Goal: Information Seeking & Learning: Learn about a topic

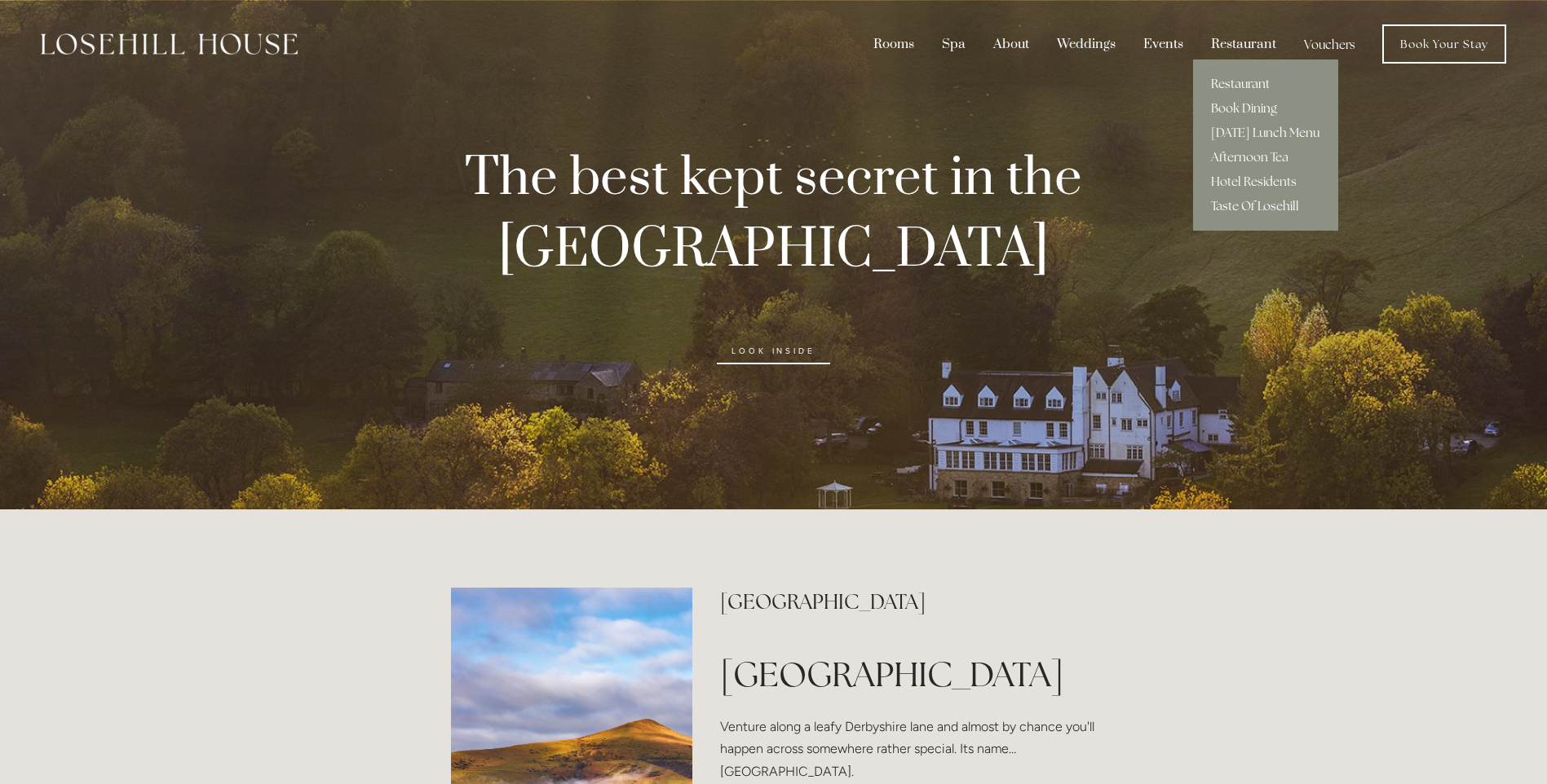
click at [1235, 81] on link "Restaurant" at bounding box center [1265, 84] width 145 height 25
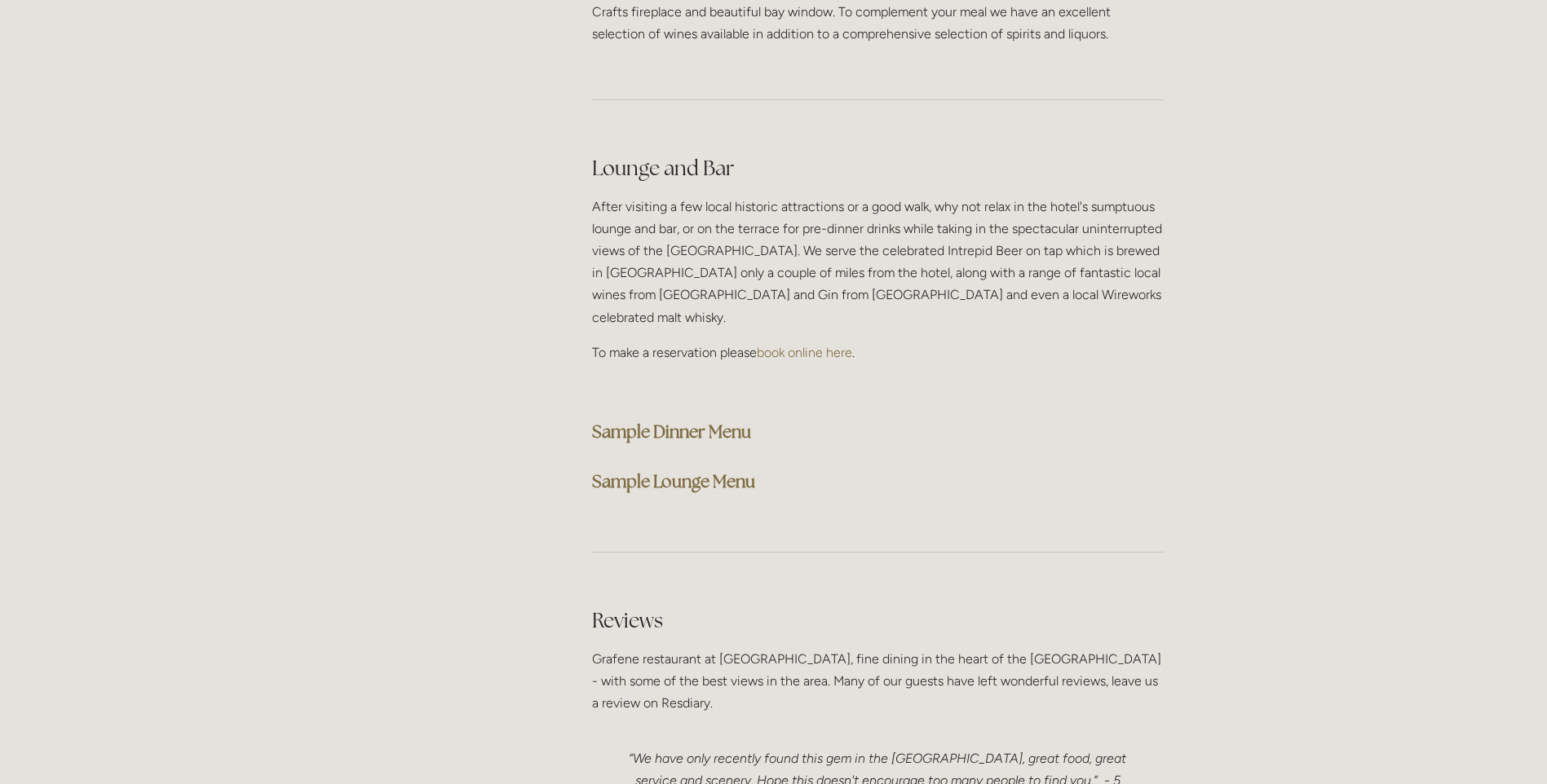
scroll to position [4075, 0]
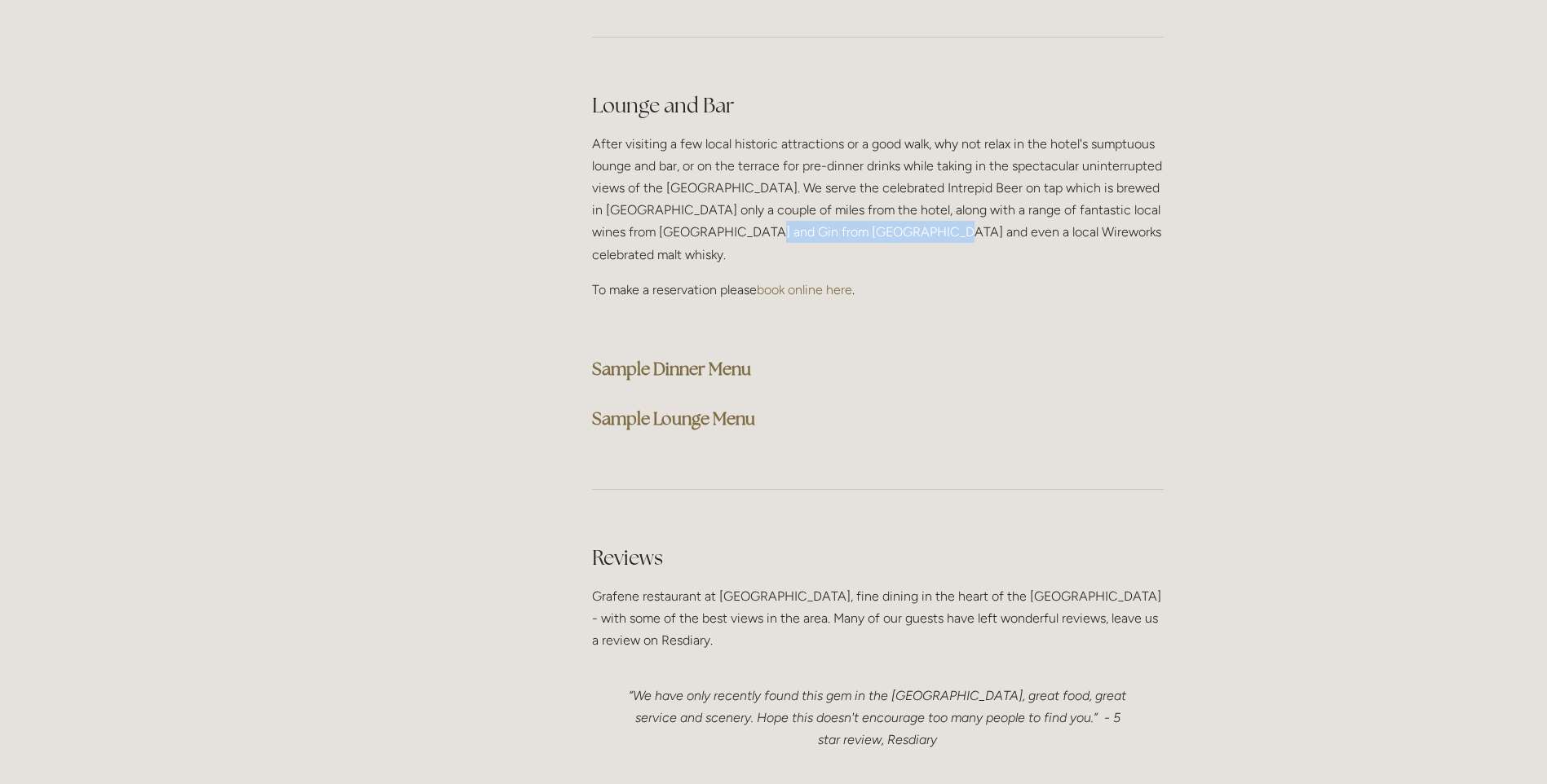
drag, startPoint x: 728, startPoint y: 180, endPoint x: 897, endPoint y: 178, distance: 169.0
click at [897, 178] on p "After visiting a few local historic attractions or a good walk, why not relax i…" at bounding box center [878, 198] width 572 height 133
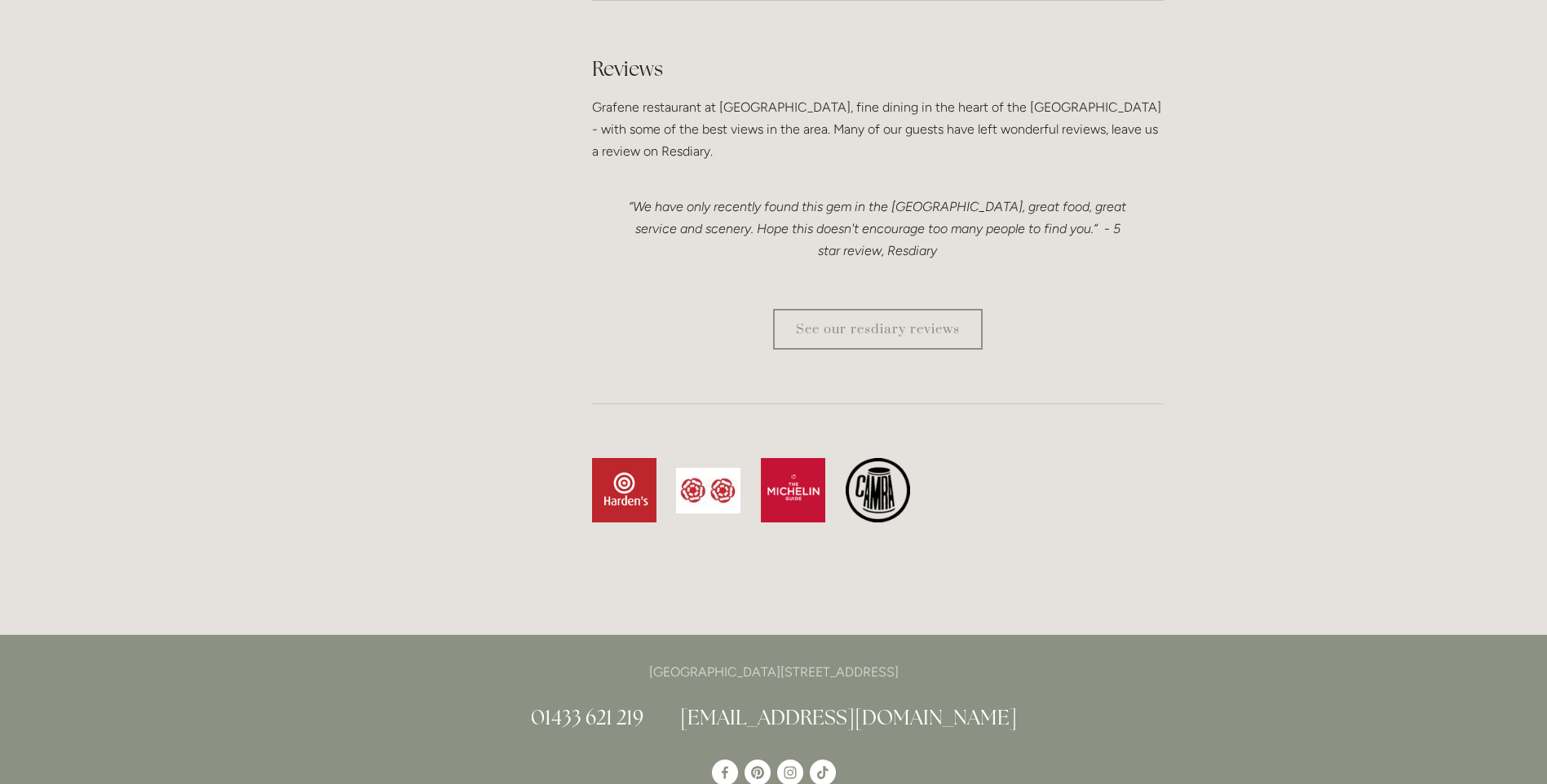
scroll to position [4157, 0]
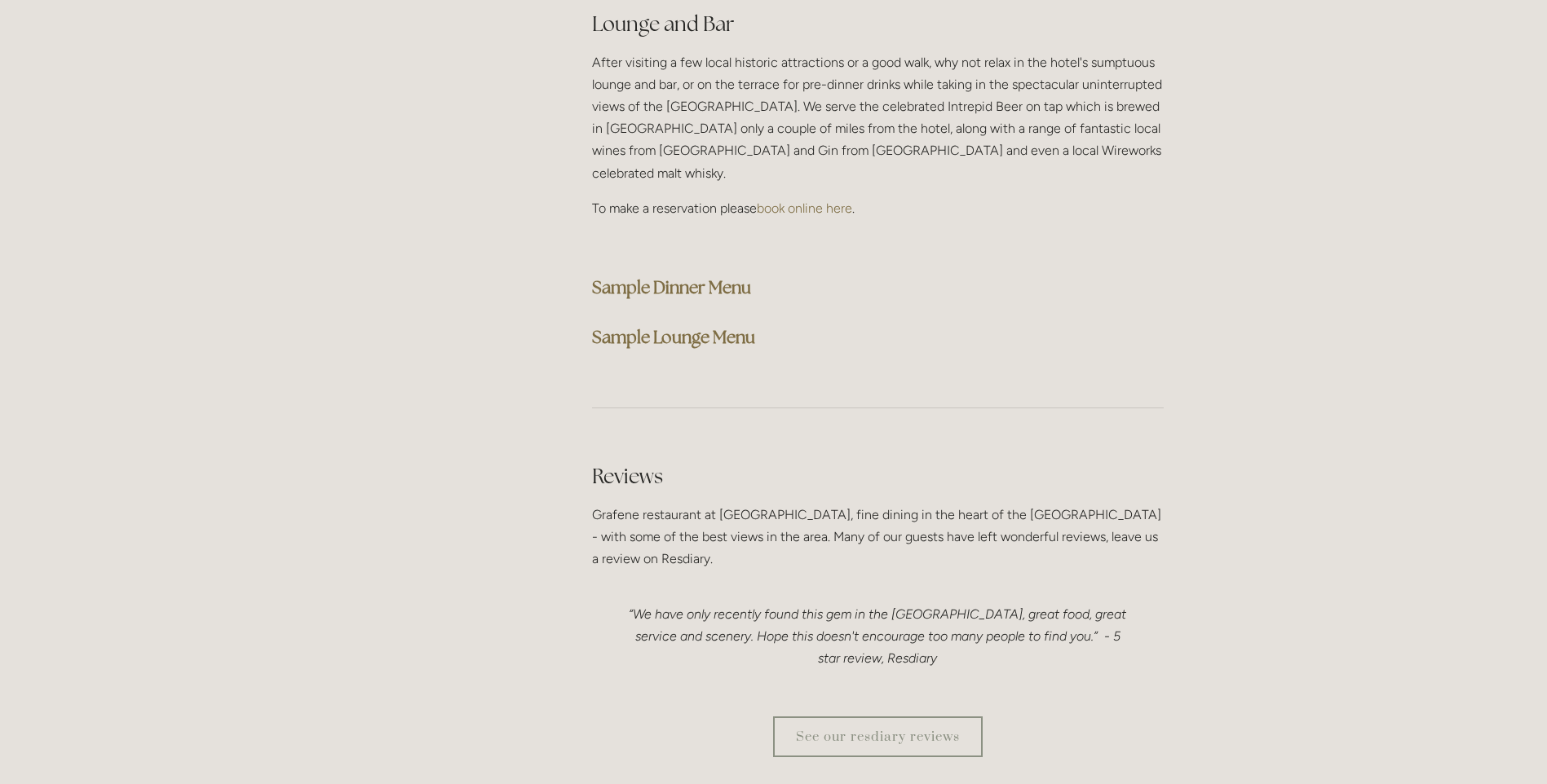
click at [778, 176] on div "Lounge and Bar After visiting a few local historic attractions or a good walk, …" at bounding box center [878, 182] width 572 height 344
drag, startPoint x: 734, startPoint y: 103, endPoint x: 897, endPoint y: 104, distance: 163.0
click at [897, 104] on p "After visiting a few local historic attractions or a good walk, why not relax i…" at bounding box center [878, 117] width 572 height 133
copy p "Gin from Shivering Mountain"
